Goal: Information Seeking & Learning: Find specific fact

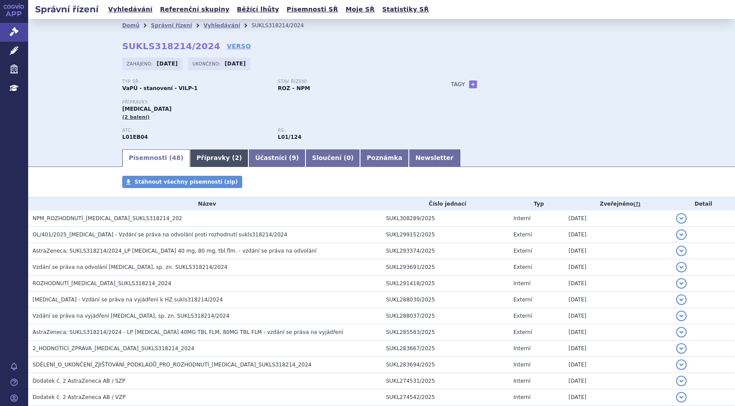
click at [210, 165] on link "Přípravky ( 2 )" at bounding box center [219, 158] width 58 height 18
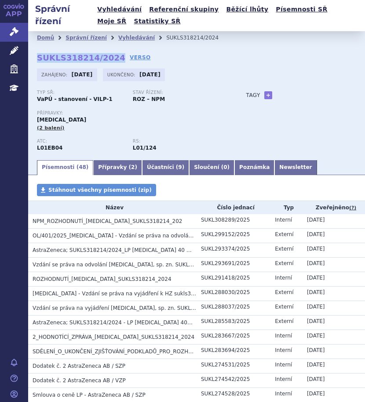
drag, startPoint x: 35, startPoint y: 58, endPoint x: 110, endPoint y: 56, distance: 75.2
click at [110, 56] on div "Domů Správní řízení Vyhledávání SUKLS318214/2024 SUKLS318214/2024 VERSO Zahájen…" at bounding box center [196, 95] width 337 height 128
copy strong "SUKLS318214/2024"
